Goal: Task Accomplishment & Management: Manage account settings

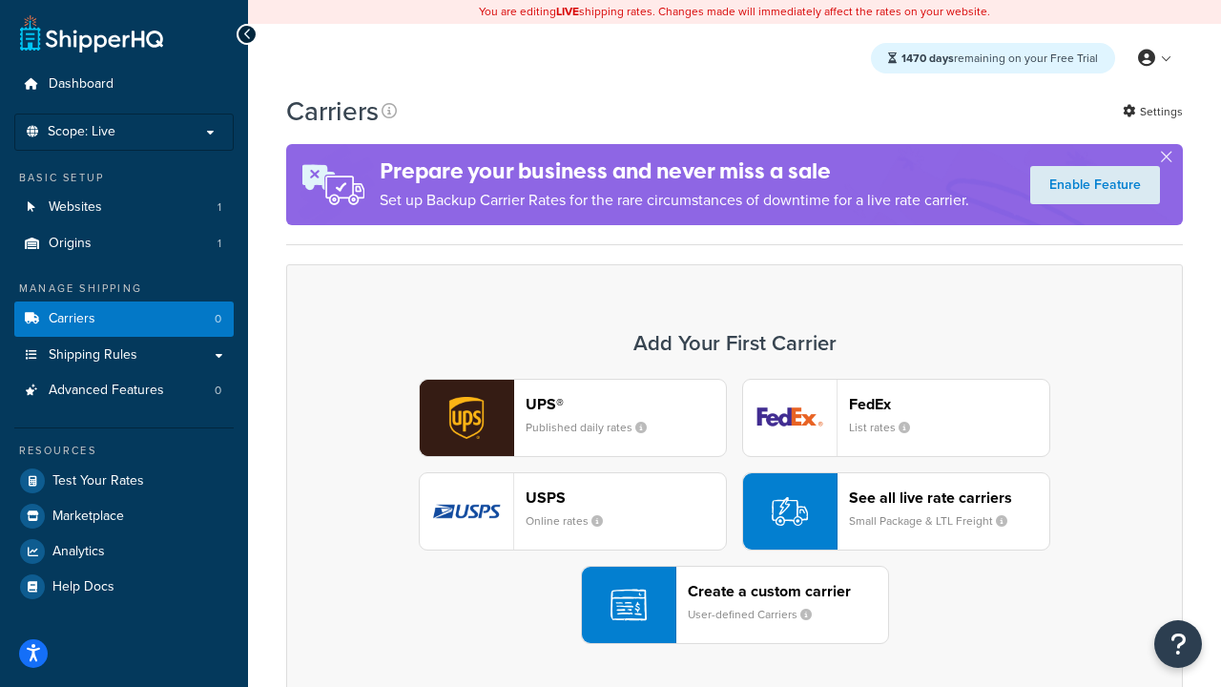
click at [735, 511] on div "UPS® Published daily rates FedEx List rates USPS Online rates See all live rate…" at bounding box center [734, 511] width 857 height 265
click at [949, 404] on header "FedEx" at bounding box center [949, 404] width 200 height 18
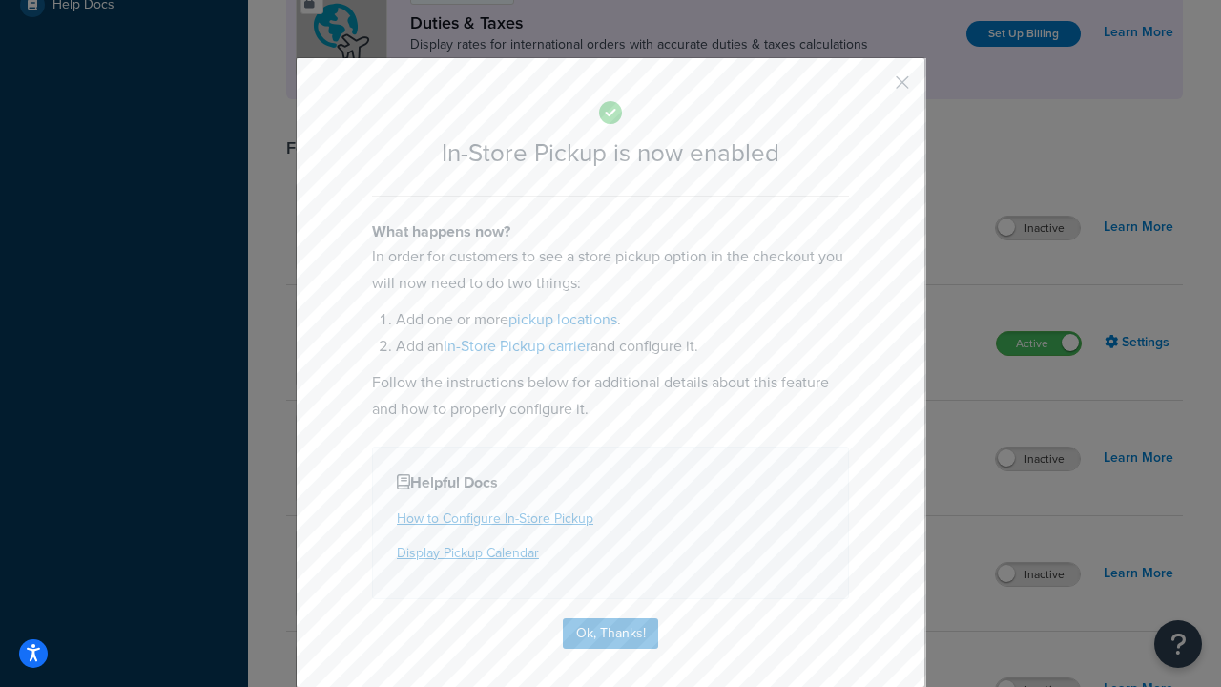
click at [874, 89] on button "button" at bounding box center [874, 89] width 5 height 5
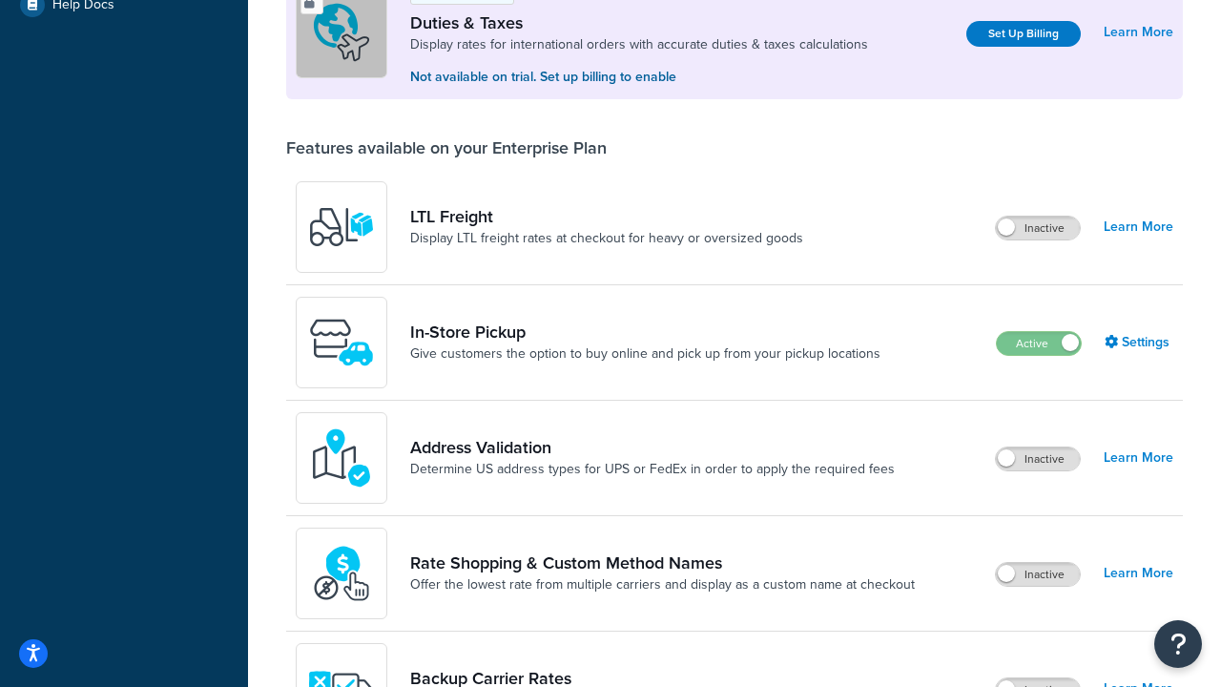
scroll to position [582, 0]
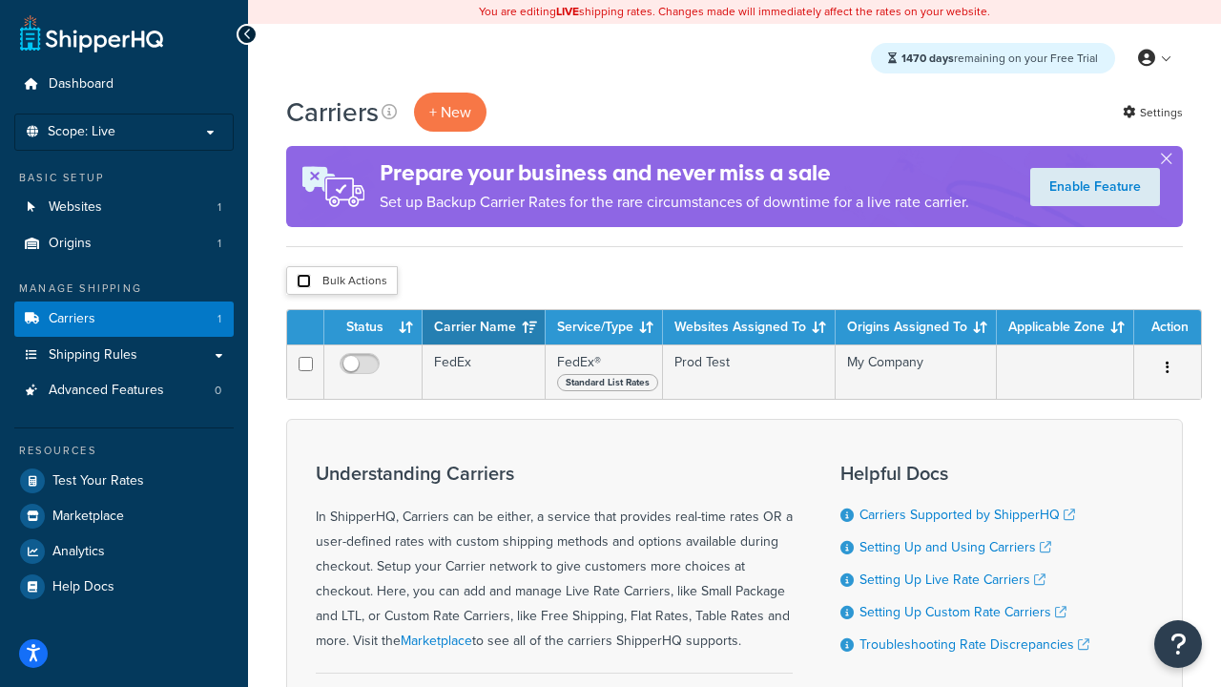
click at [303, 281] on input "checkbox" at bounding box center [304, 281] width 14 height 14
checkbox input "true"
click at [0, 0] on button "Delete" at bounding box center [0, 0] width 0 height 0
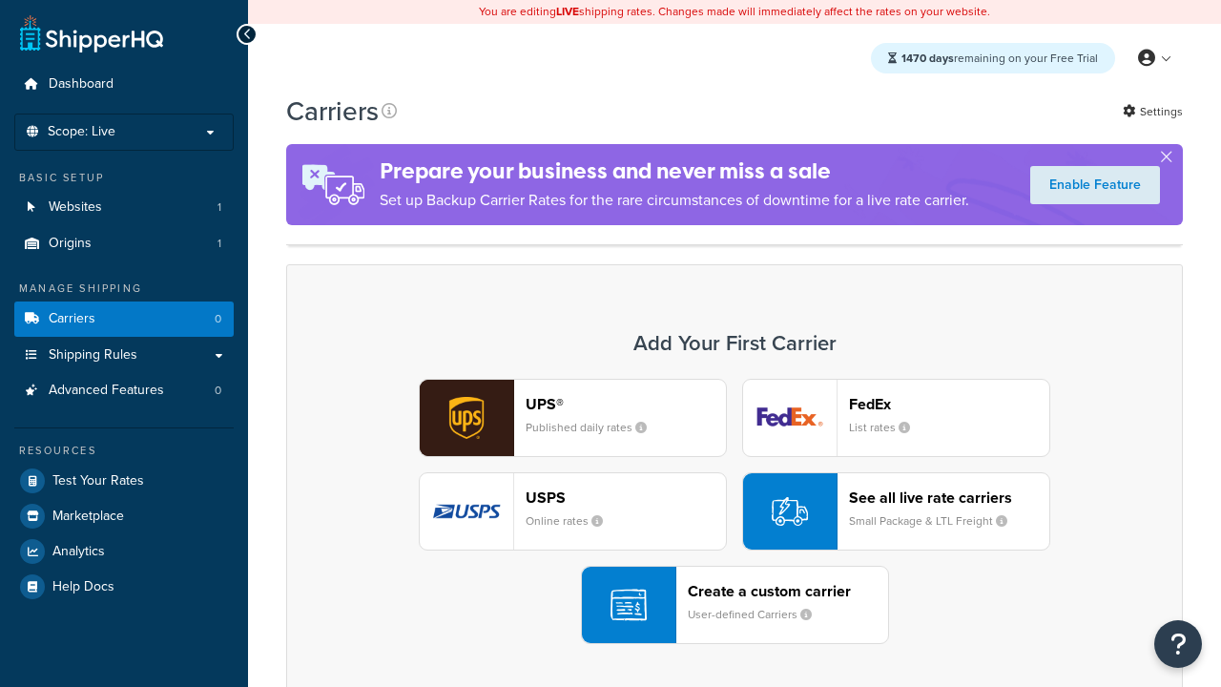
click at [735, 582] on div "Create a custom carrier User-defined Carriers" at bounding box center [788, 605] width 200 height 46
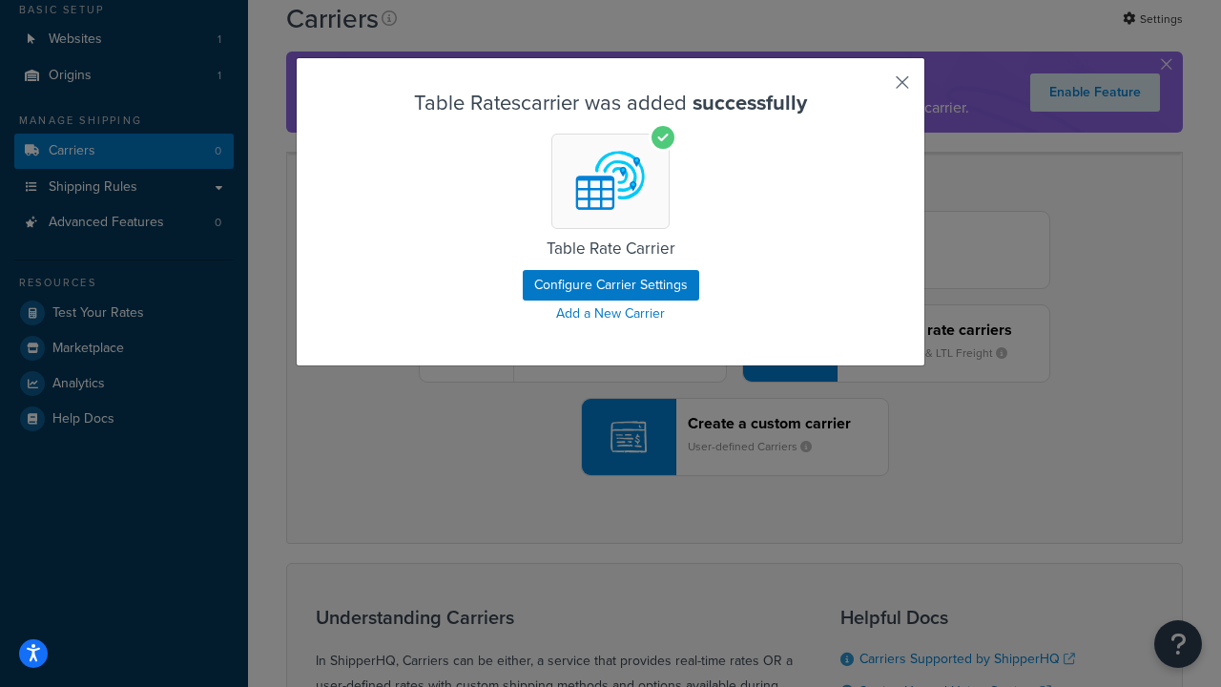
click at [874, 89] on button "button" at bounding box center [874, 89] width 5 height 5
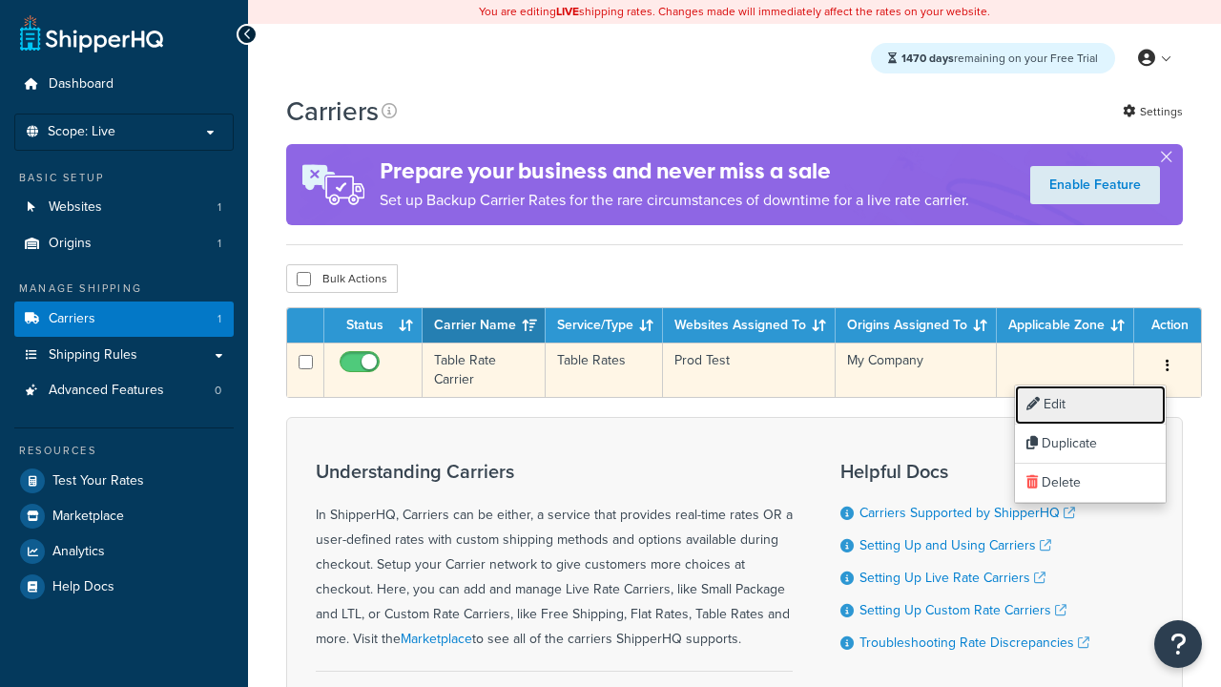
click at [1090, 404] on link "Edit" at bounding box center [1090, 404] width 151 height 39
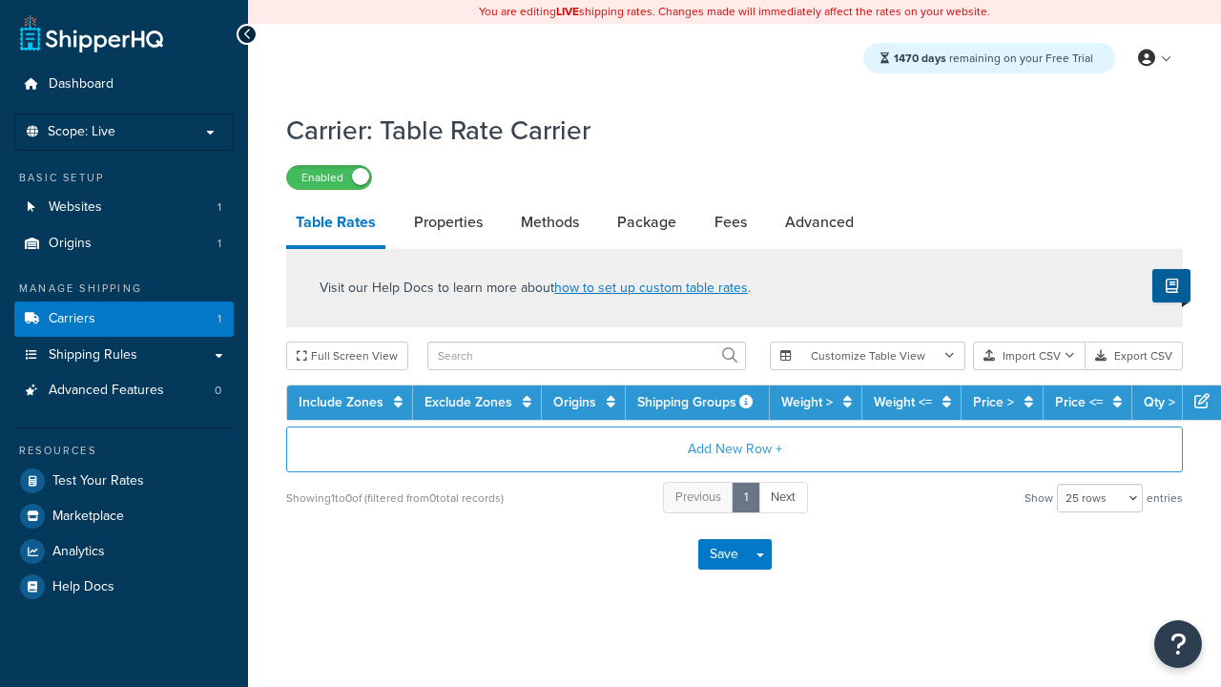
select select "25"
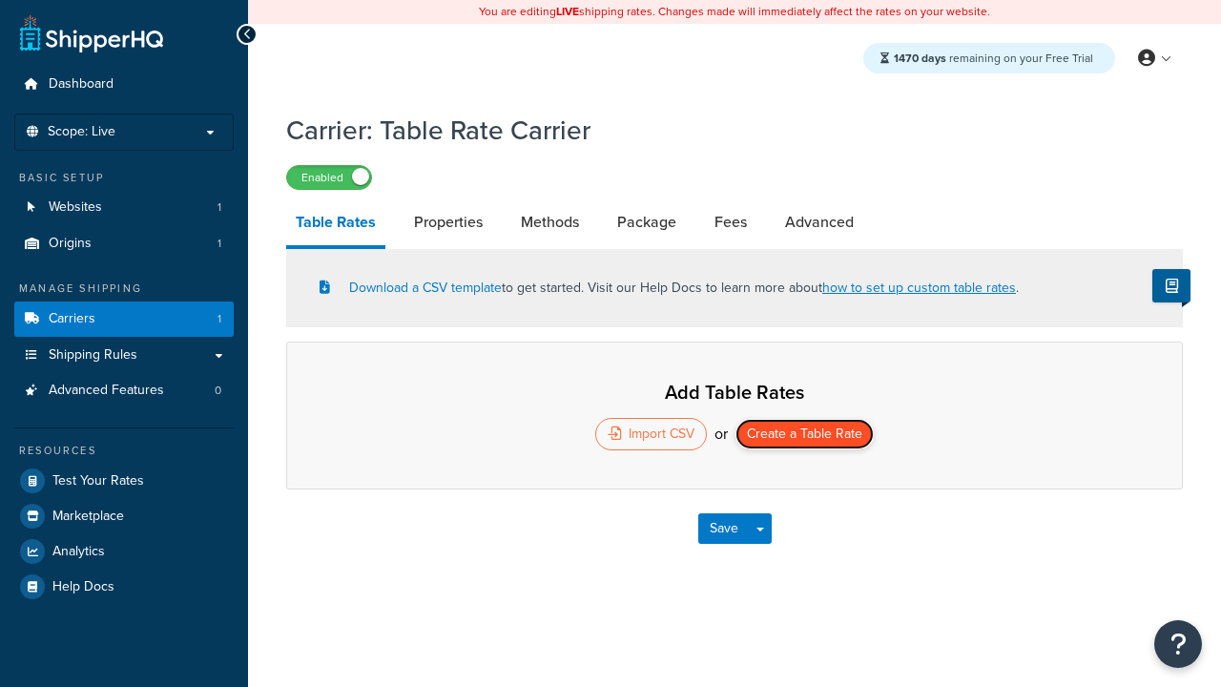
click at [804, 436] on button "Create a Table Rate" at bounding box center [804, 434] width 138 height 31
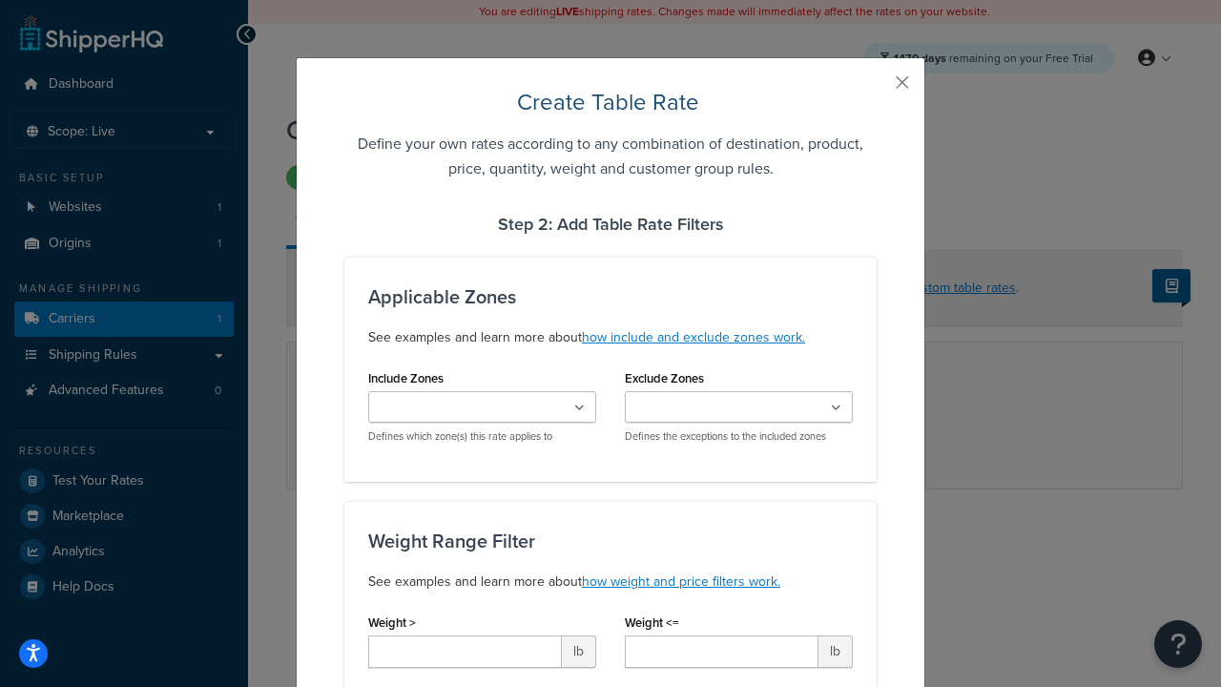
scroll to position [1192, 0]
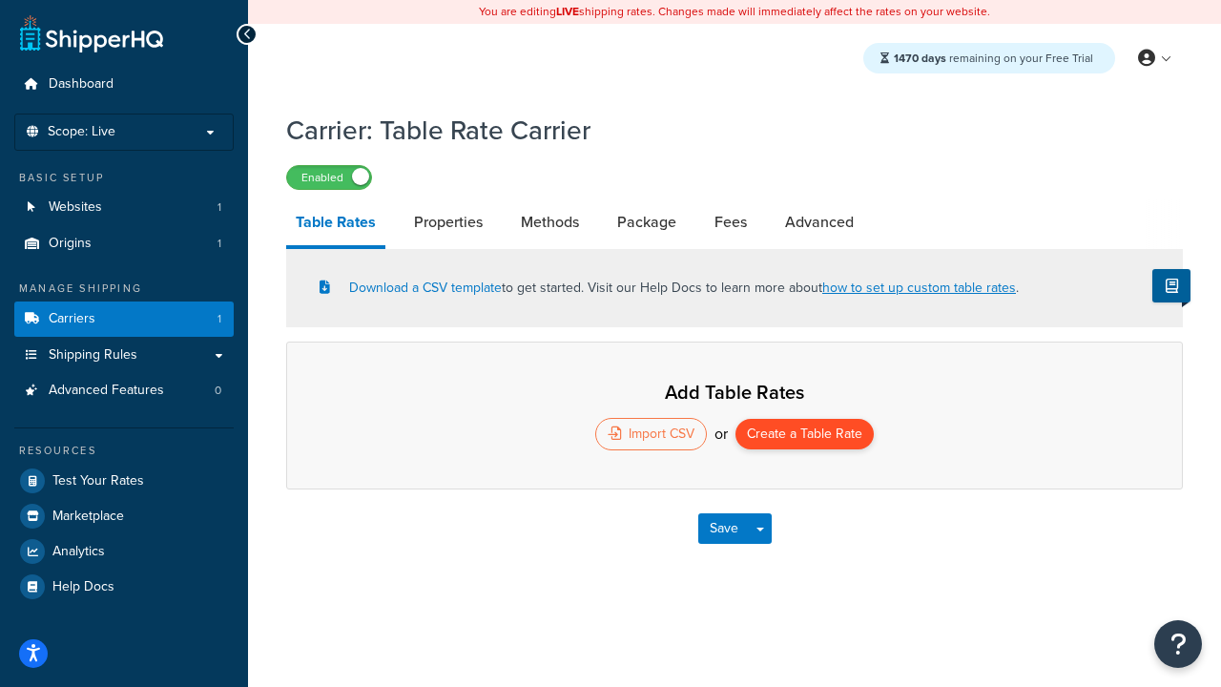
select select "25"
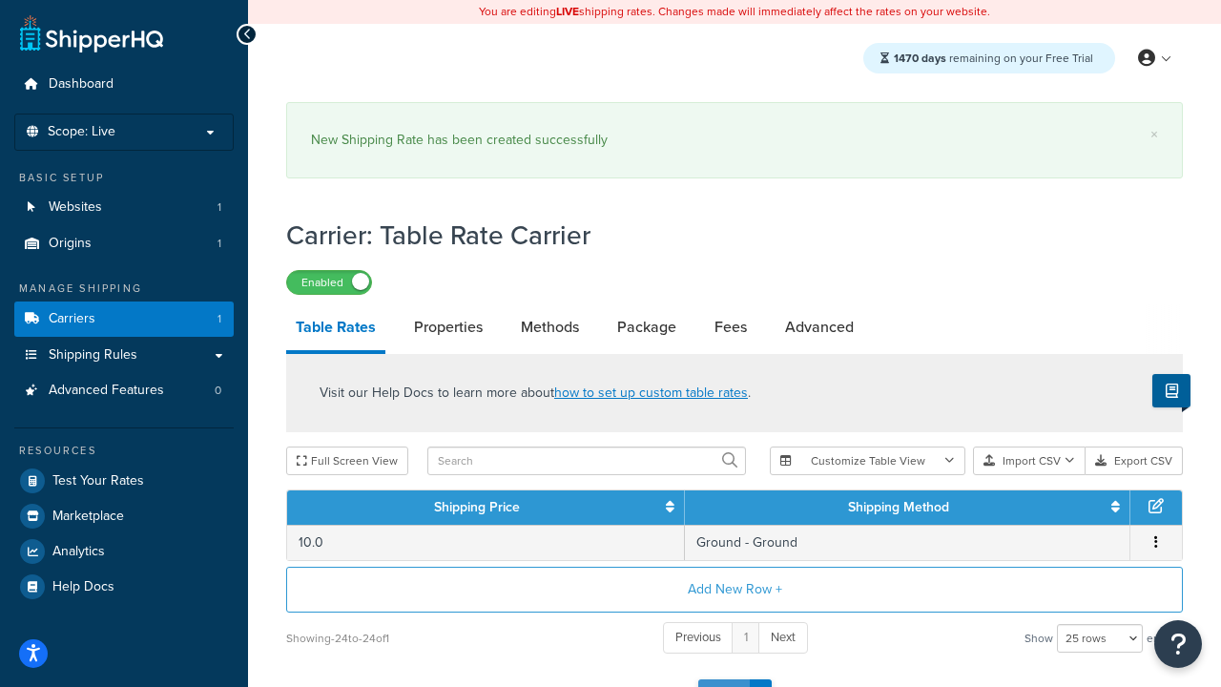
click at [723, 679] on button "Save" at bounding box center [724, 694] width 52 height 31
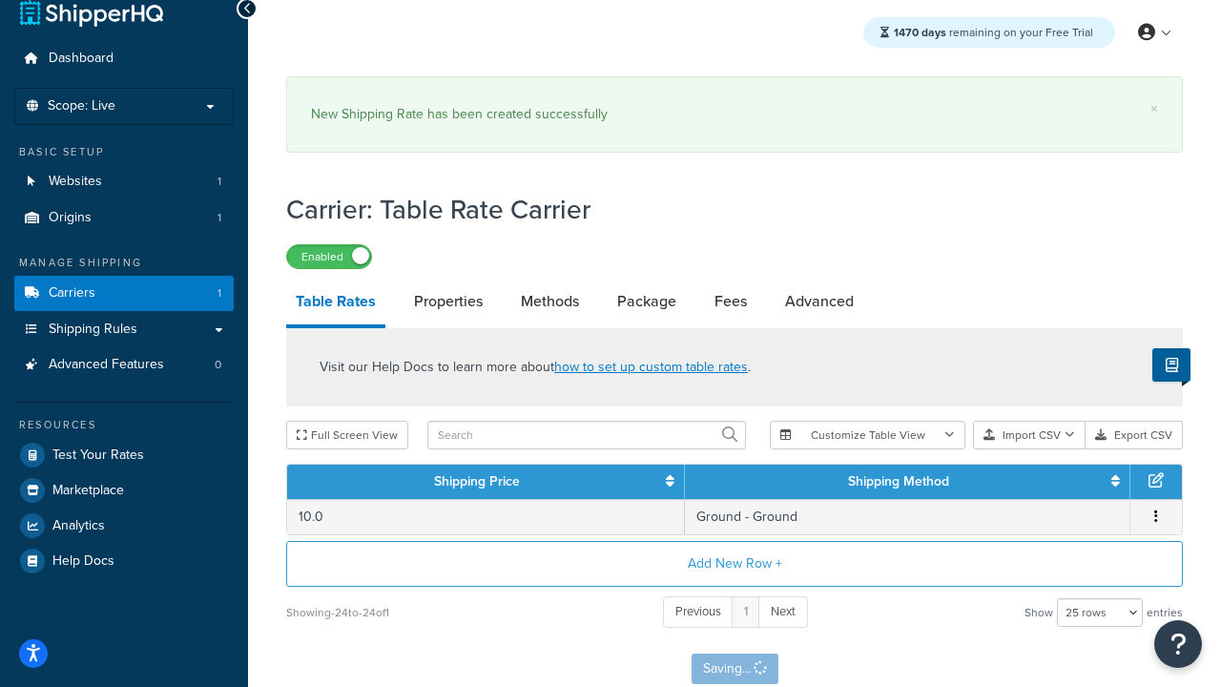
scroll to position [0, 0]
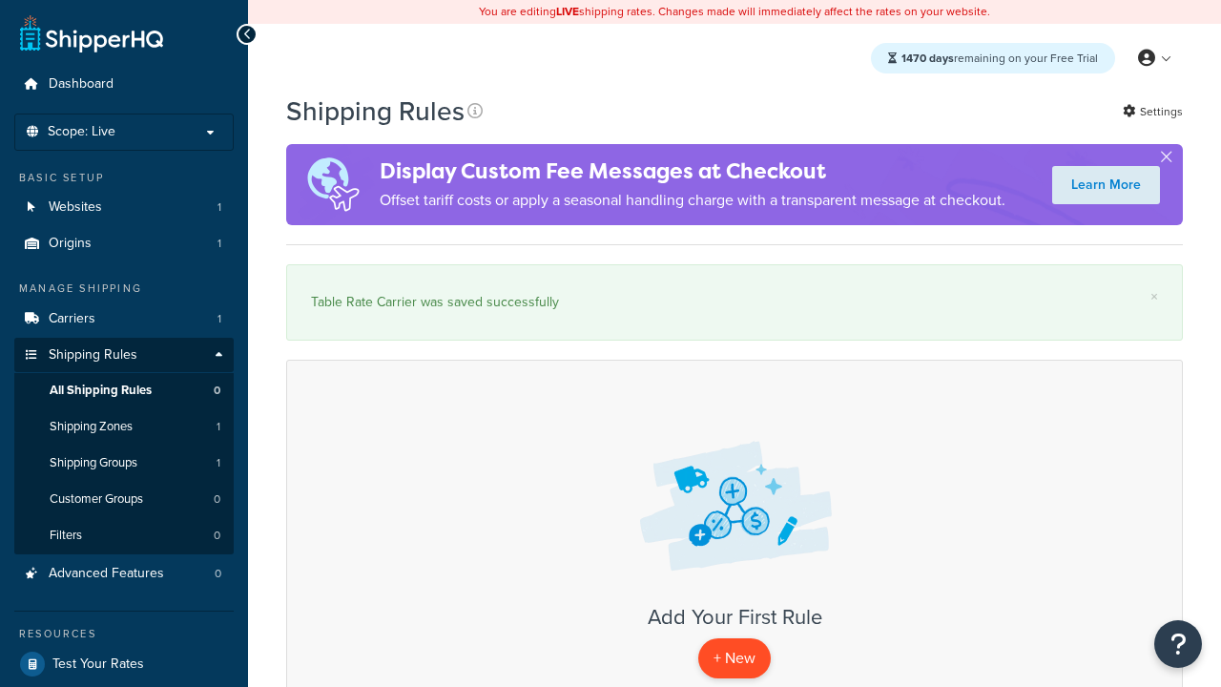
click at [735, 658] on p "+ New" at bounding box center [734, 657] width 72 height 39
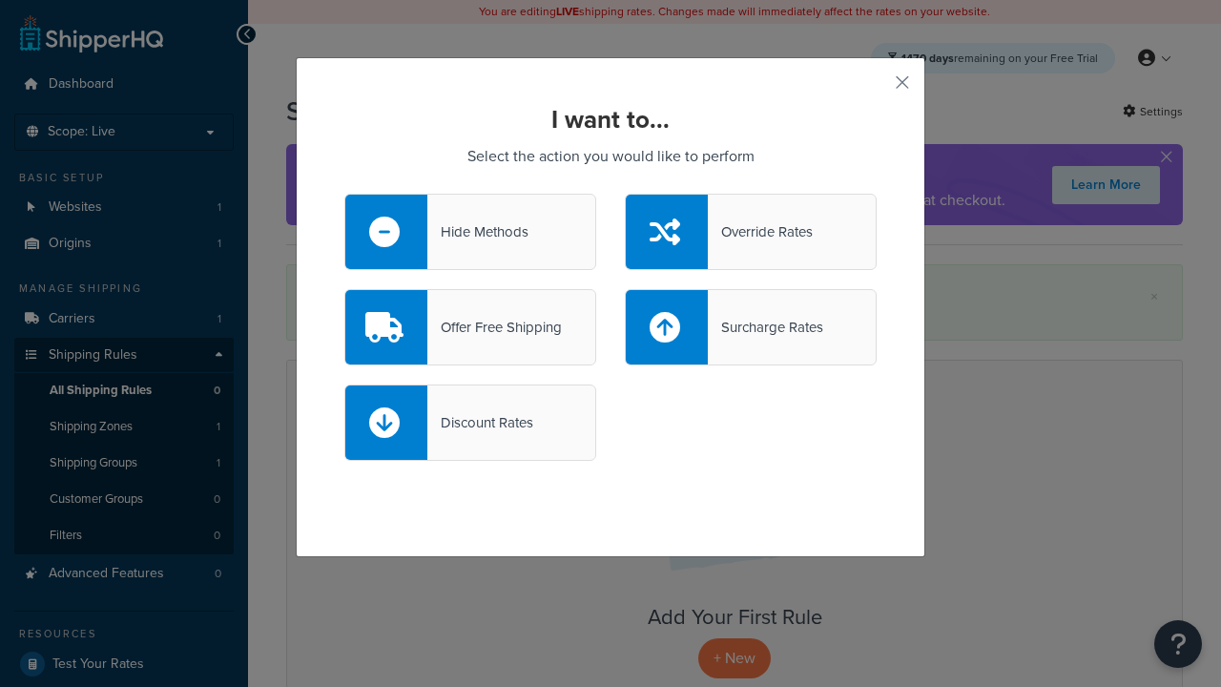
click at [470, 327] on div "Offer Free Shipping" at bounding box center [494, 327] width 135 height 27
click at [0, 0] on input "Offer Free Shipping" at bounding box center [0, 0] width 0 height 0
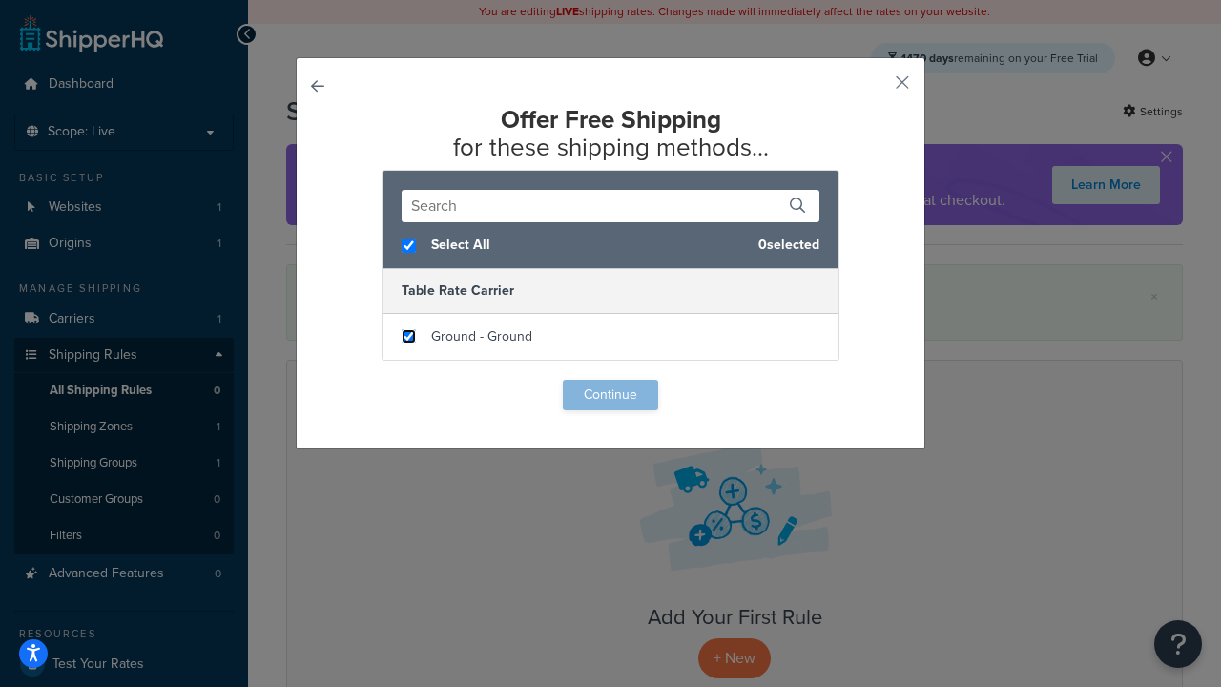
click at [408, 337] on input "checkbox" at bounding box center [409, 336] width 14 height 14
checkbox input "true"
click at [611, 395] on button "Continue" at bounding box center [610, 395] width 95 height 31
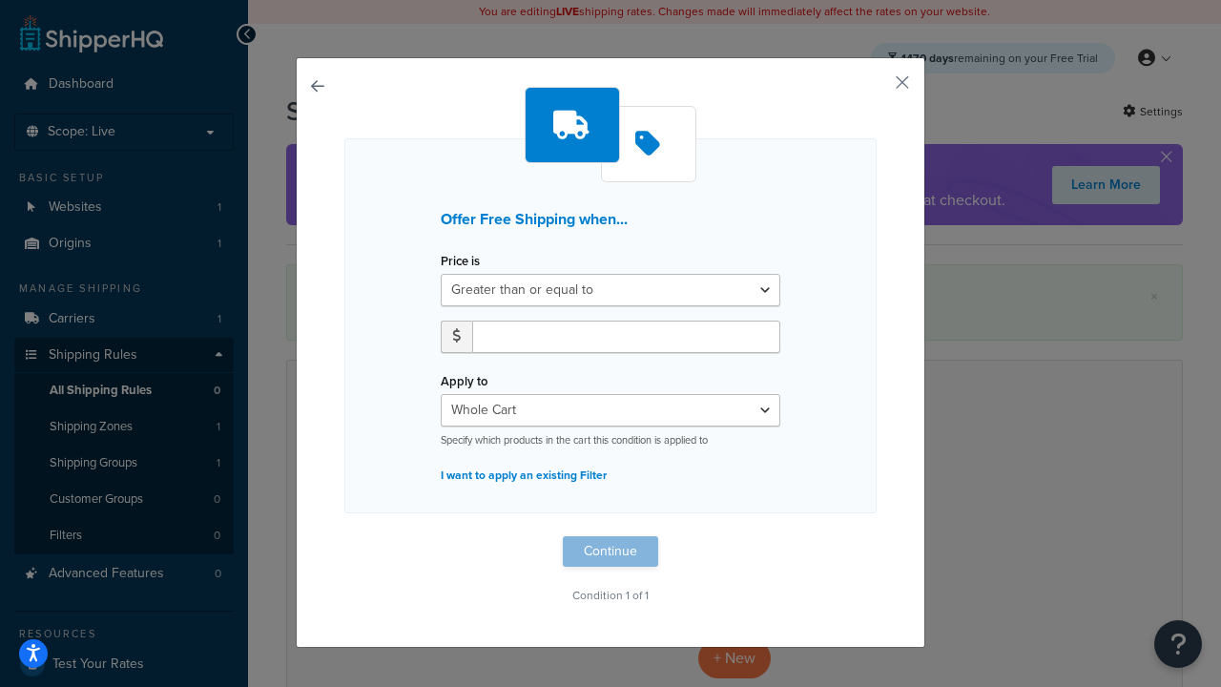
click at [460, 261] on label "Price is" at bounding box center [460, 261] width 39 height 14
click at [460, 274] on select "Greater than or equal to Between or equal to Less than or equal to" at bounding box center [611, 290] width 340 height 32
click at [626, 336] on input "number" at bounding box center [626, 337] width 308 height 32
type input "50"
click at [611, 551] on button "Continue" at bounding box center [610, 551] width 95 height 31
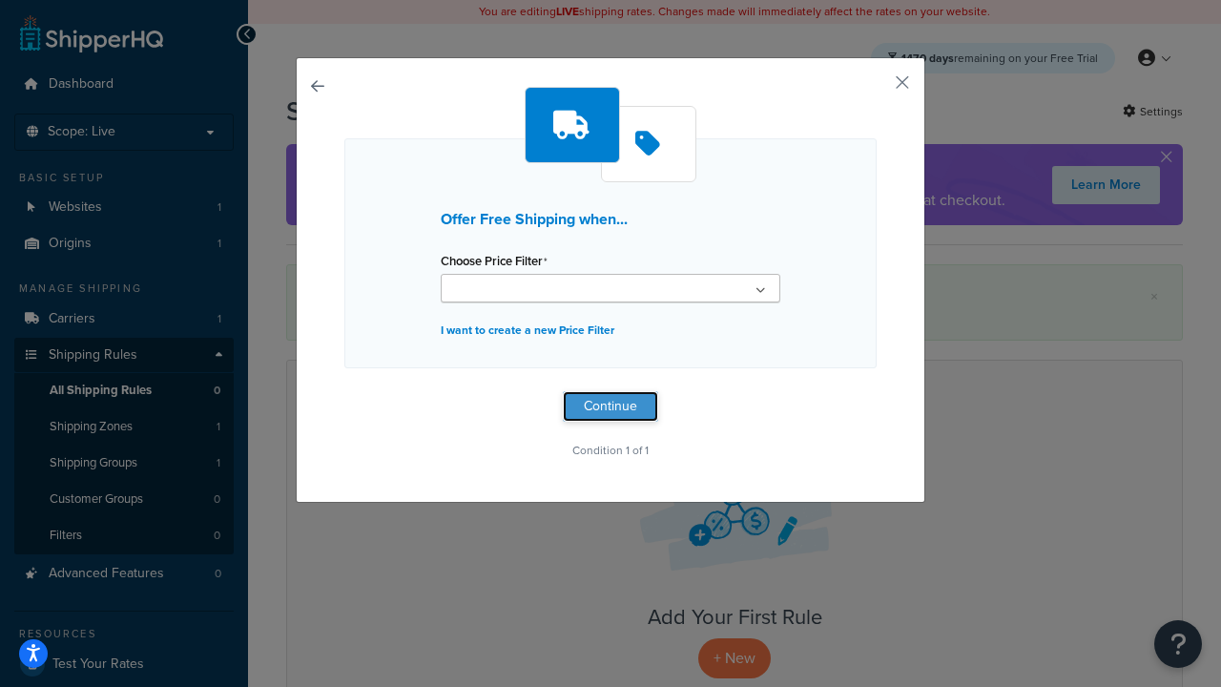
click at [611, 406] on button "Continue" at bounding box center [610, 406] width 95 height 31
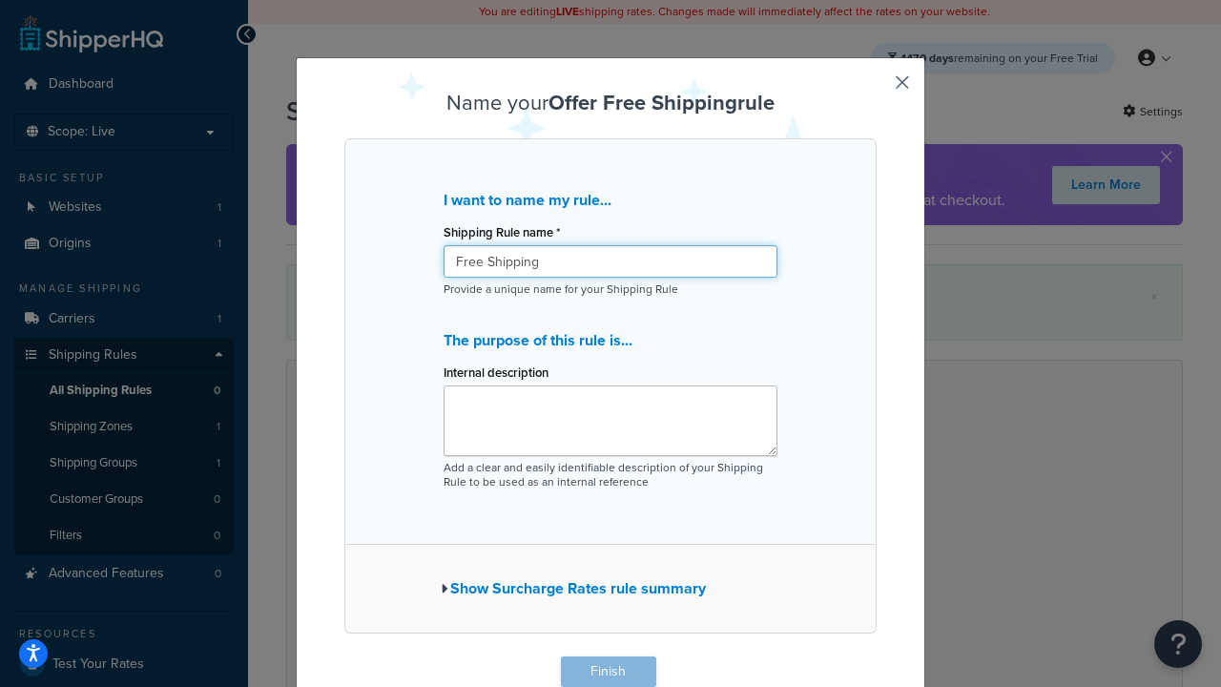
type input "Free Shipping"
click at [608, 672] on button "Finish" at bounding box center [608, 671] width 95 height 31
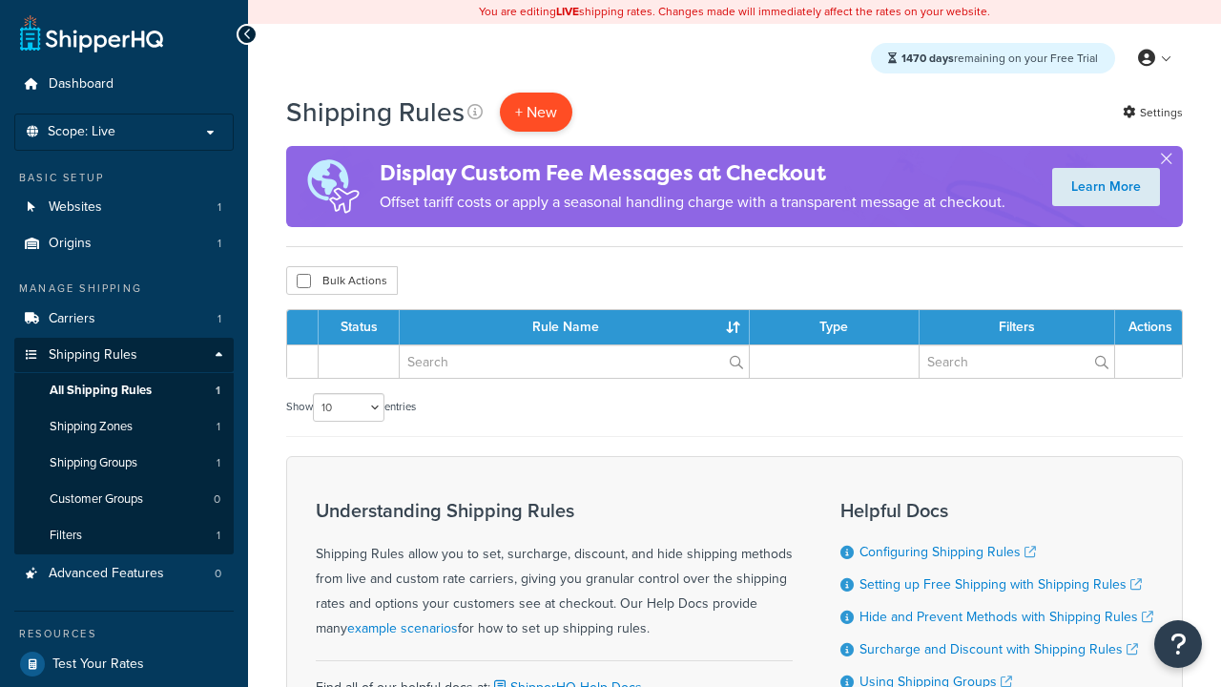
click at [536, 112] on p "+ New" at bounding box center [536, 112] width 72 height 39
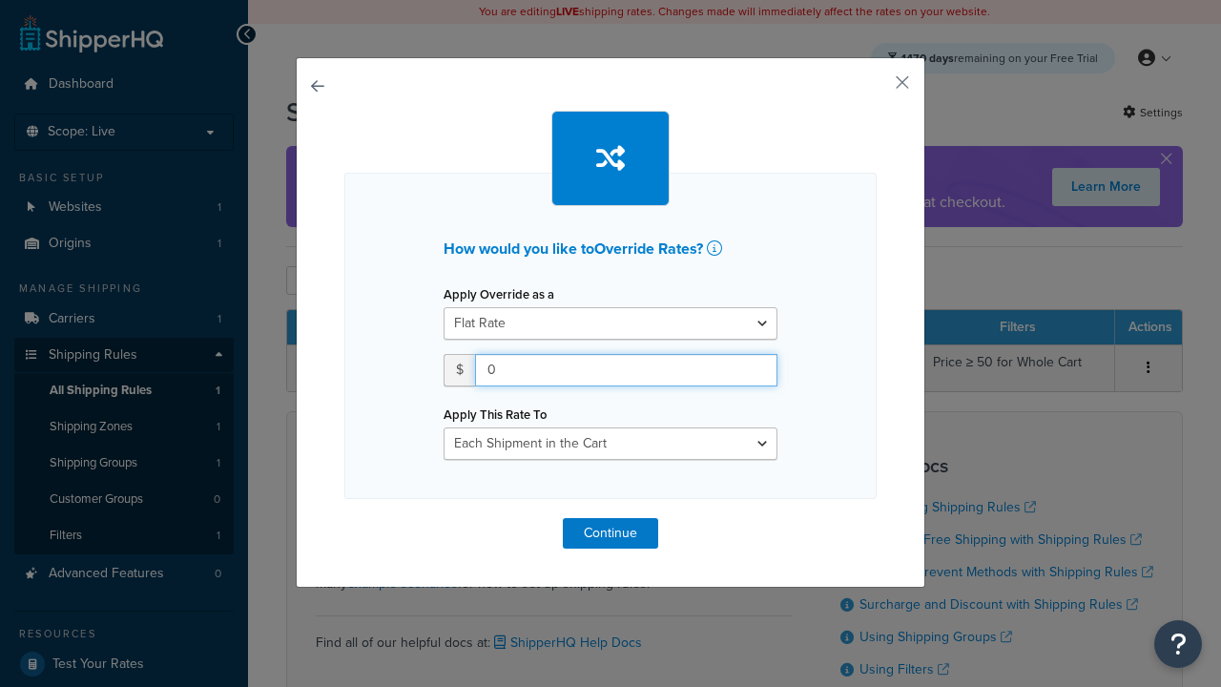
type input "100"
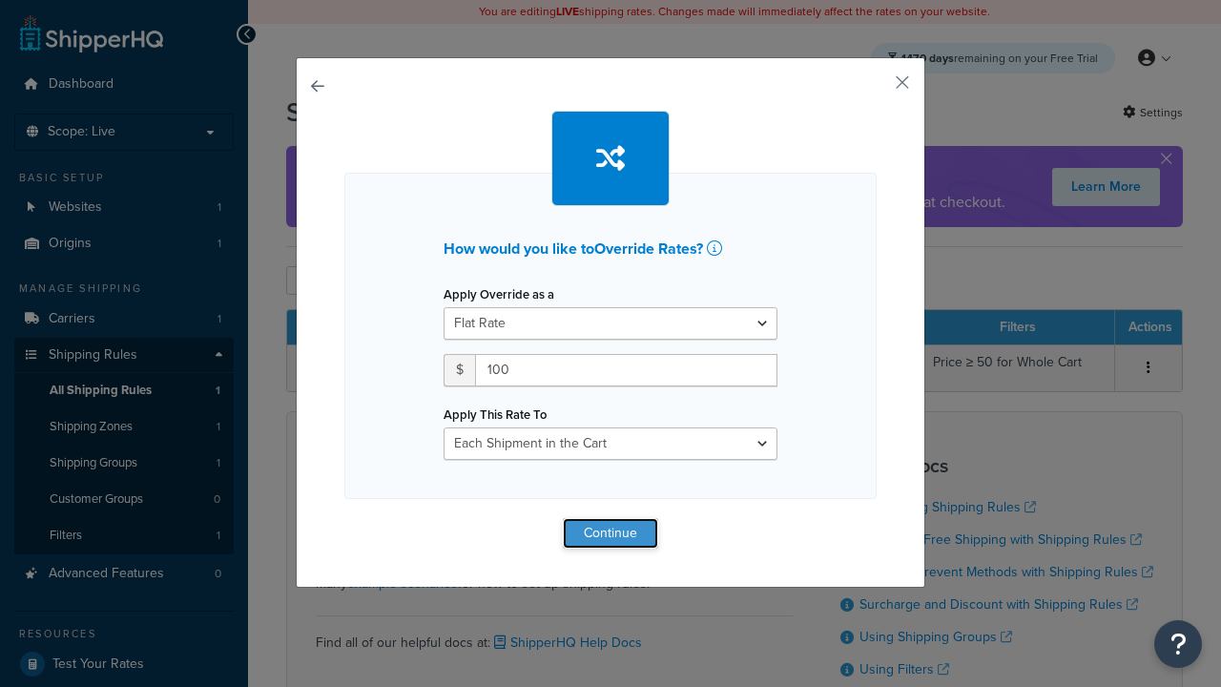
click at [611, 532] on button "Continue" at bounding box center [610, 533] width 95 height 31
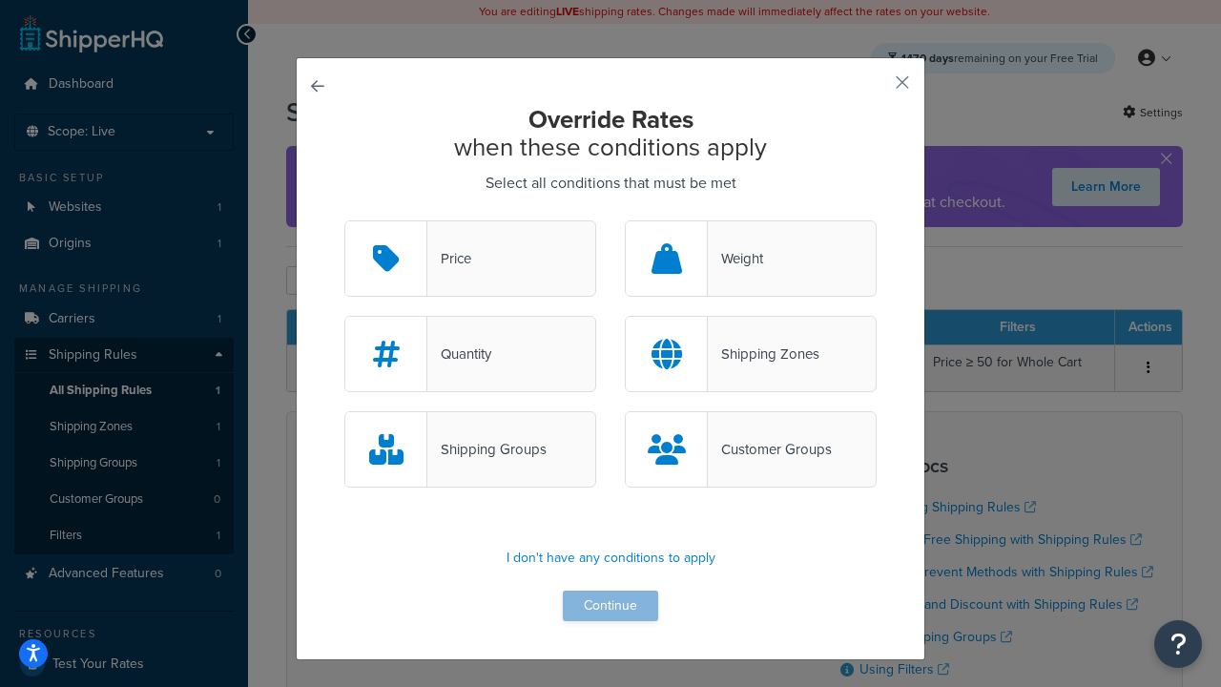
click at [470, 259] on div "Price" at bounding box center [449, 258] width 44 height 27
click at [0, 0] on input "Price" at bounding box center [0, 0] width 0 height 0
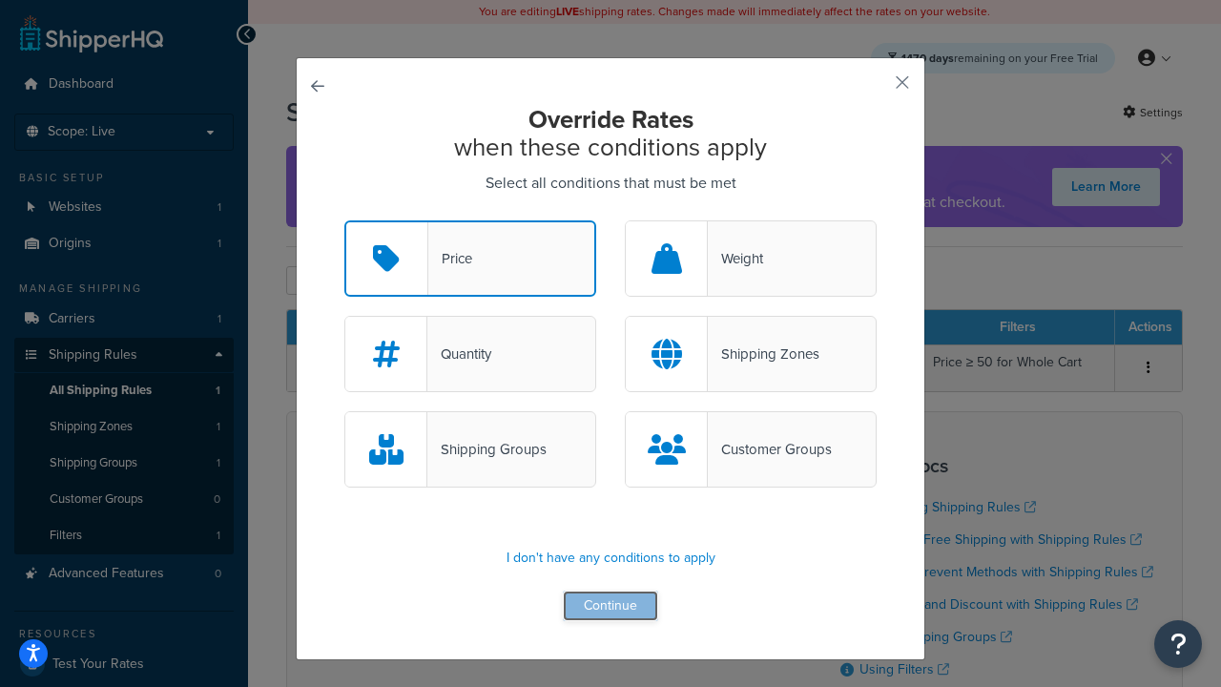
click at [611, 607] on button "Continue" at bounding box center [610, 605] width 95 height 31
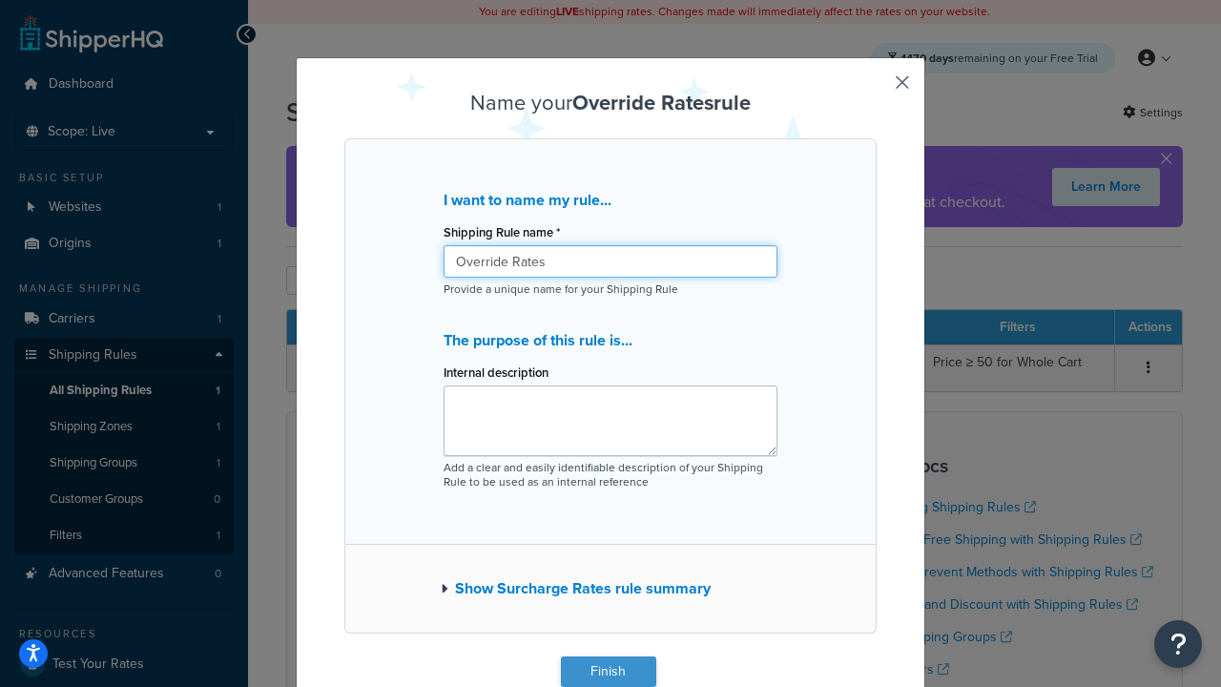
type input "Override Rates"
click at [608, 672] on button "Finish" at bounding box center [608, 671] width 95 height 31
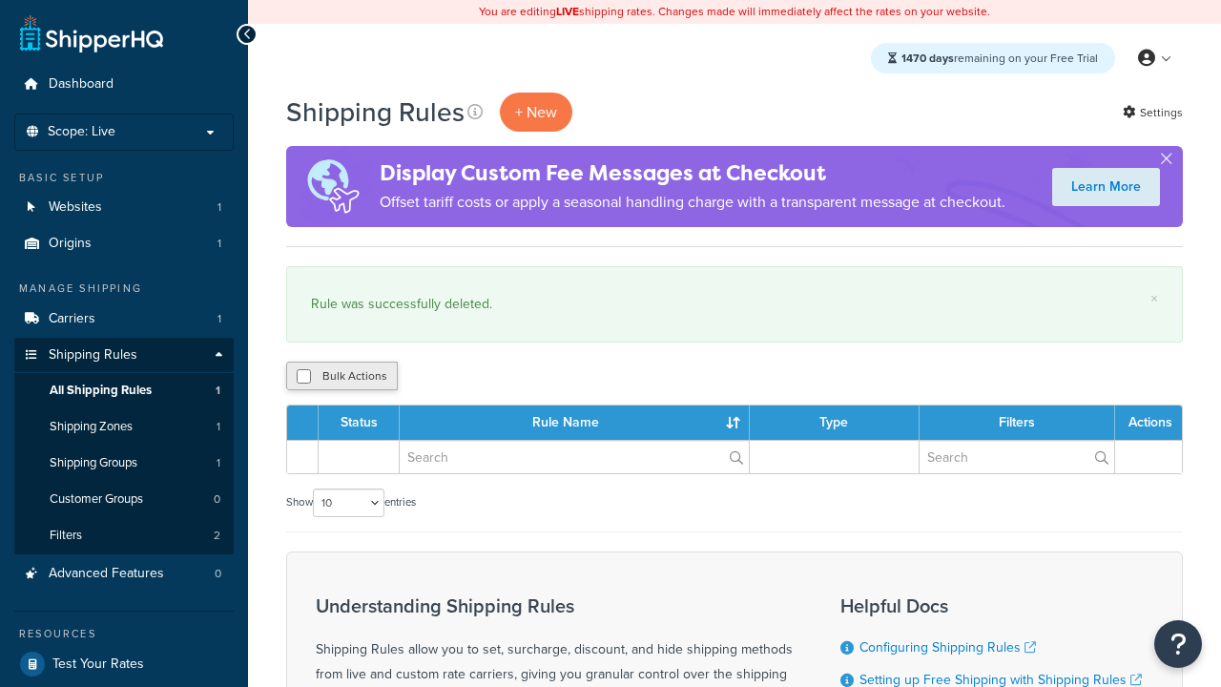
click at [341, 377] on button "Bulk Actions" at bounding box center [342, 376] width 112 height 29
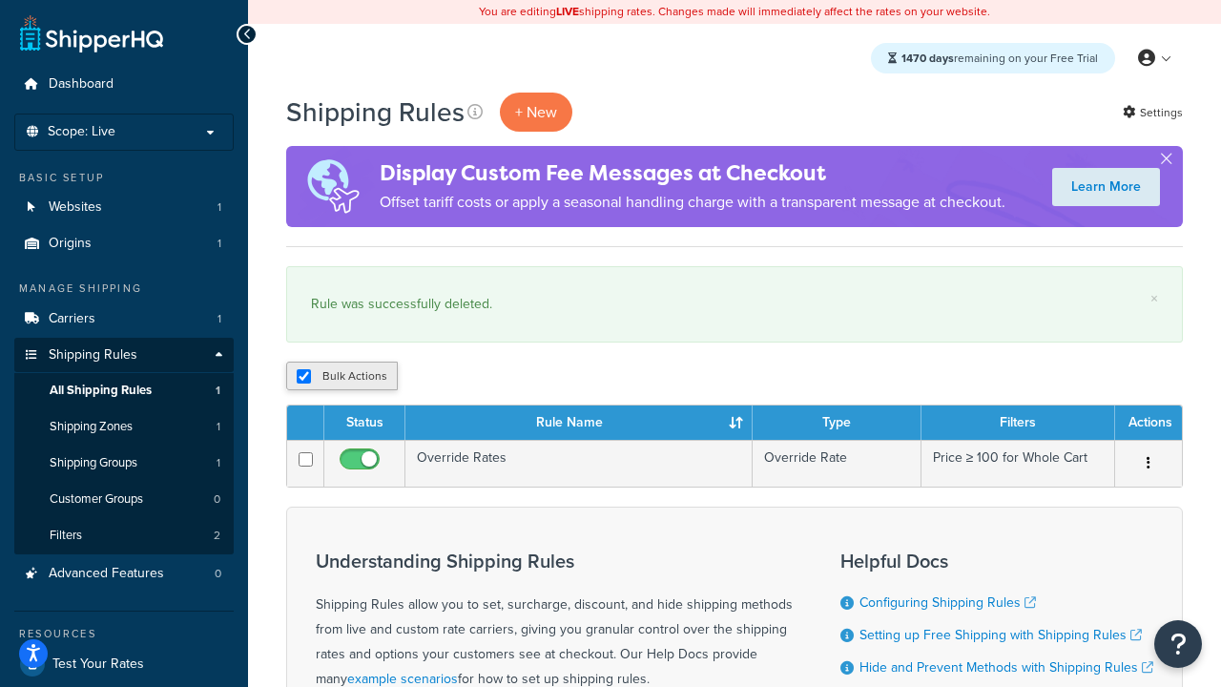
click at [341, 377] on button "Bulk Actions" at bounding box center [342, 376] width 112 height 29
checkbox input "true"
click at [0, 0] on button "Delete" at bounding box center [0, 0] width 0 height 0
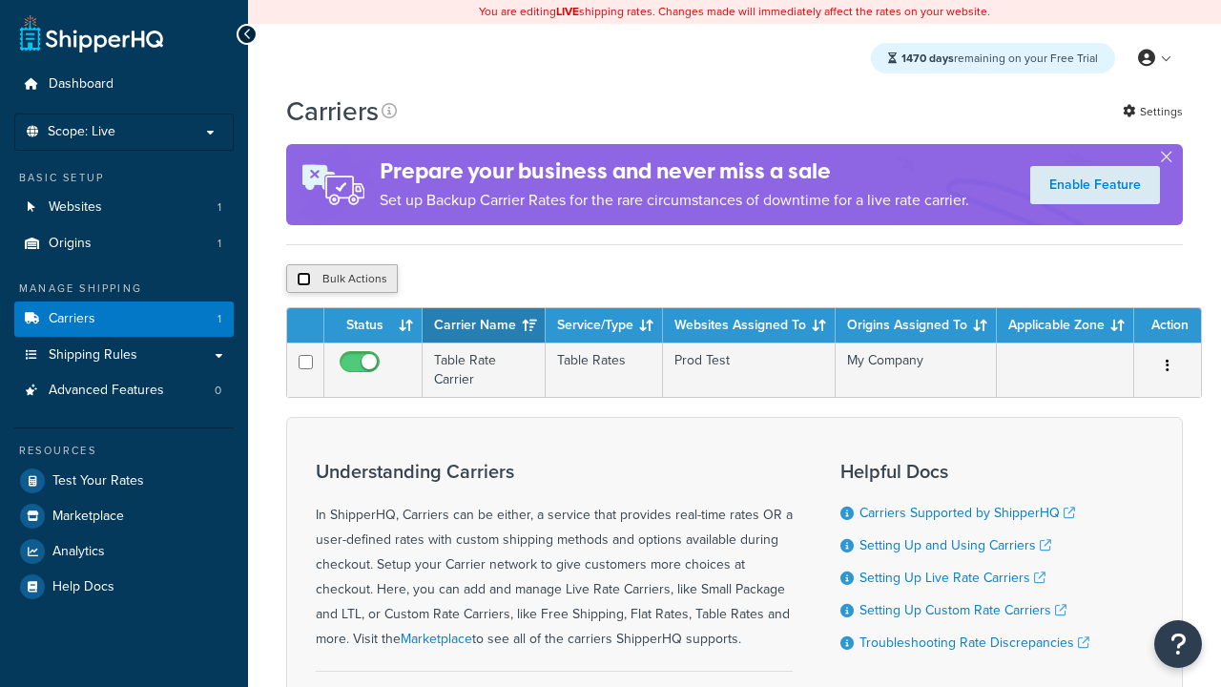
click at [303, 281] on input "checkbox" at bounding box center [304, 279] width 14 height 14
checkbox input "true"
click at [0, 0] on button "Delete" at bounding box center [0, 0] width 0 height 0
